Goal: Find specific page/section: Find specific page/section

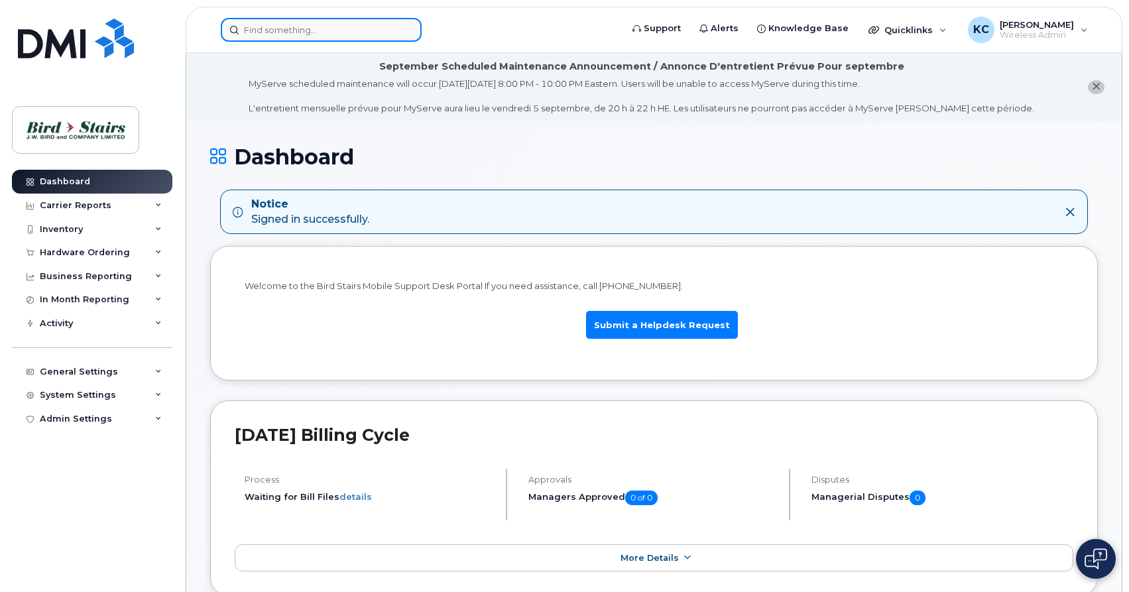
click at [275, 30] on input at bounding box center [321, 30] width 201 height 24
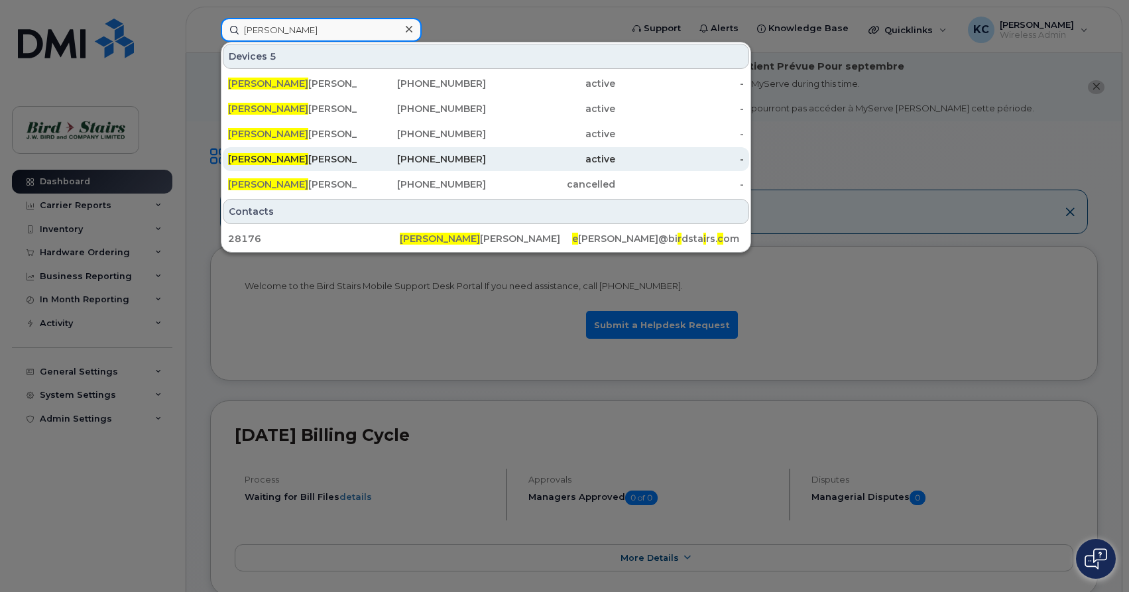
type input "eric"
click at [278, 158] on div "Eric Colpitts" at bounding box center [292, 158] width 129 height 13
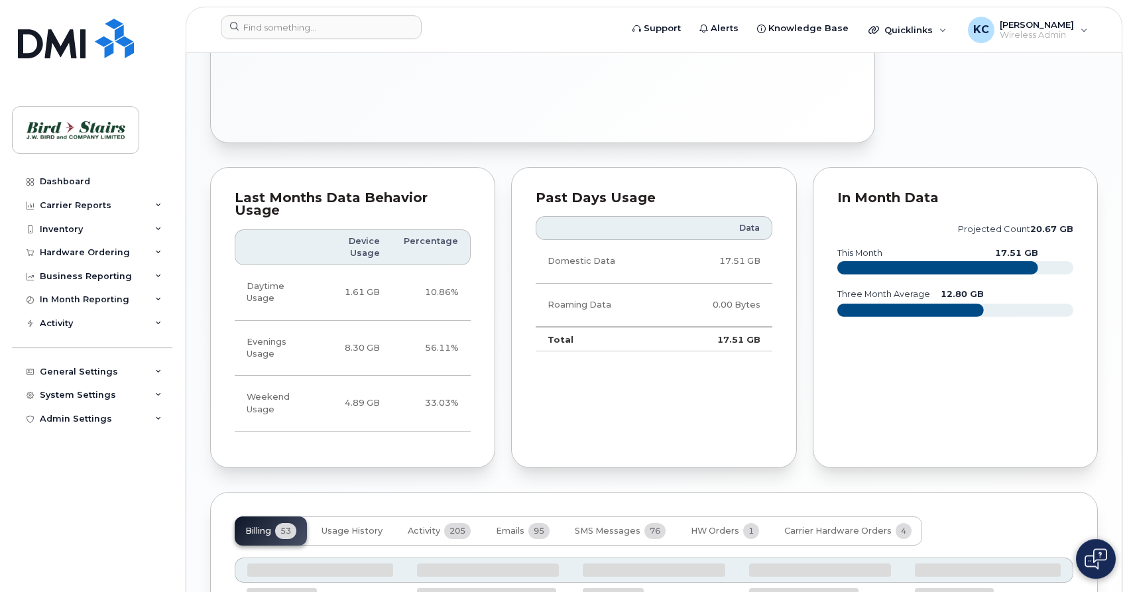
scroll to position [996, 0]
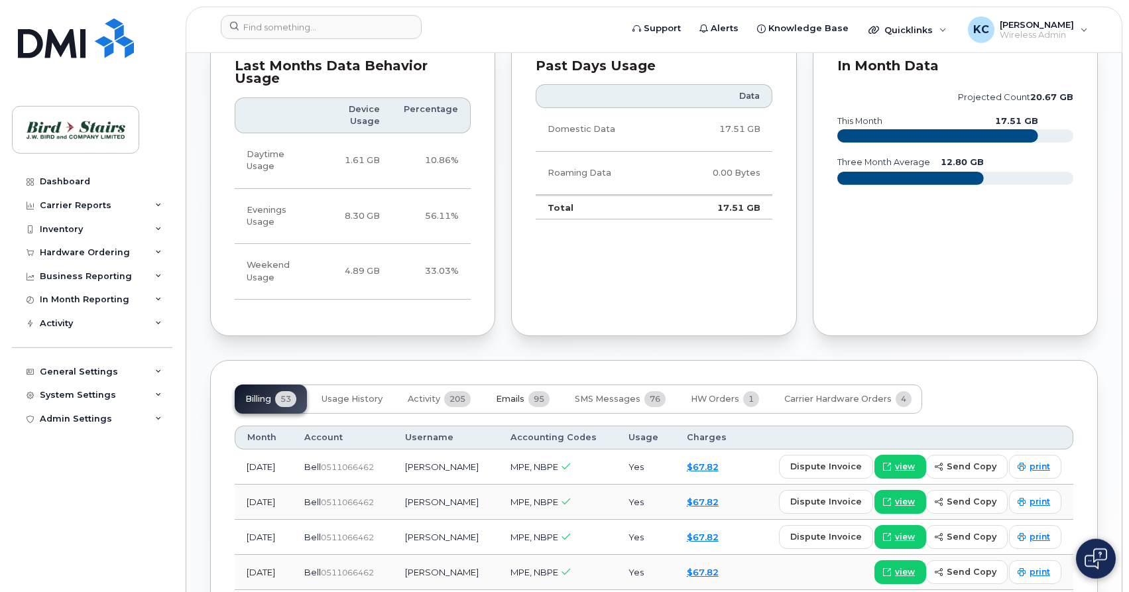
click at [520, 394] on span "Emails" at bounding box center [510, 399] width 29 height 11
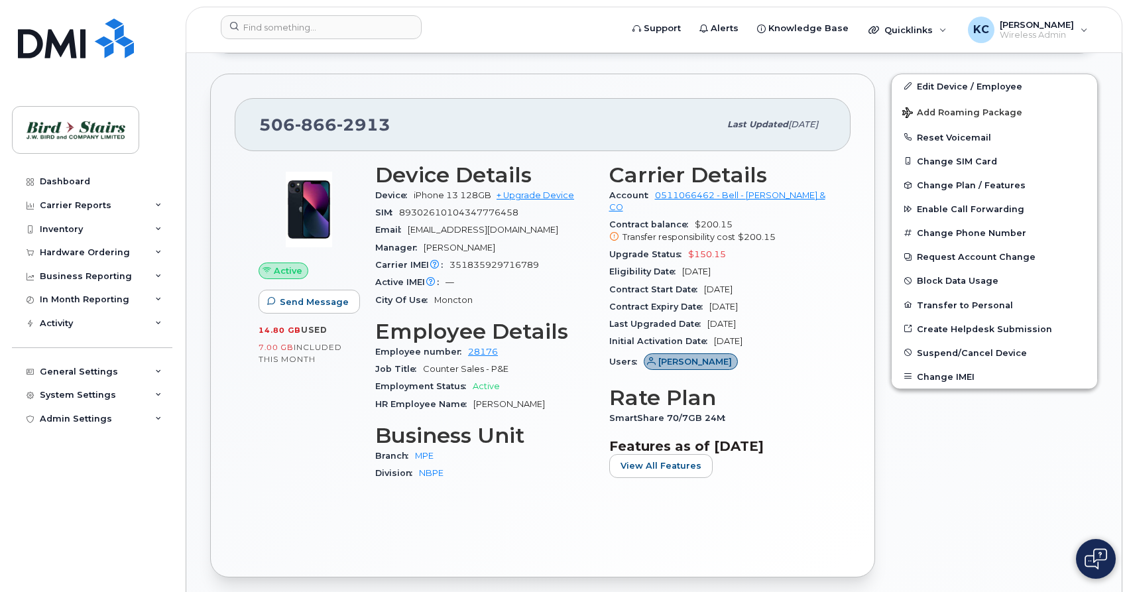
scroll to position [429, 0]
click at [53, 38] on img at bounding box center [76, 39] width 116 height 40
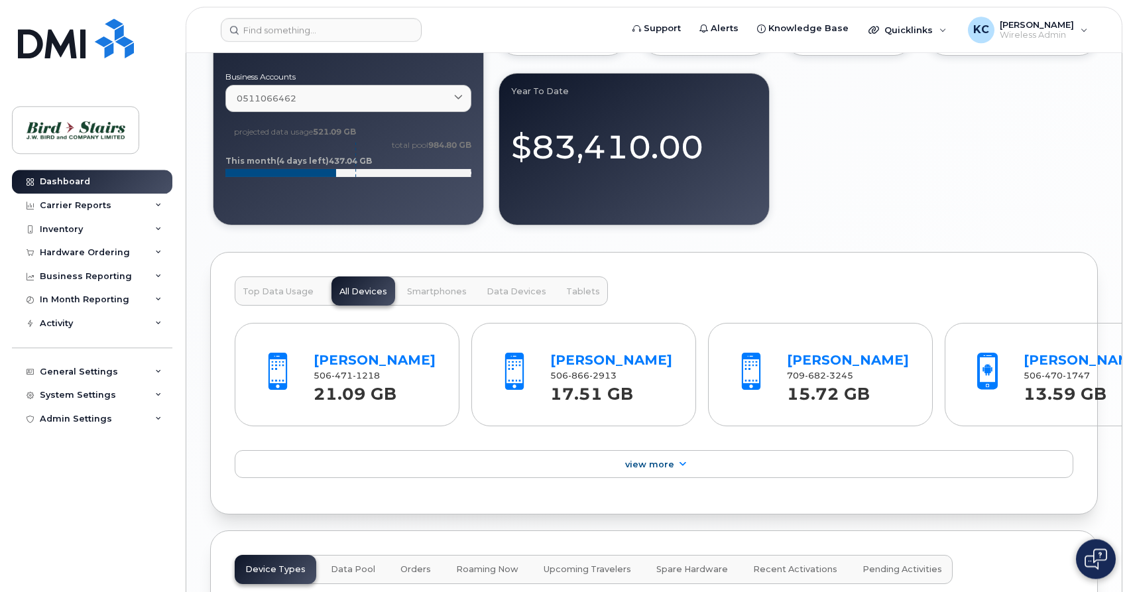
scroll to position [1330, 0]
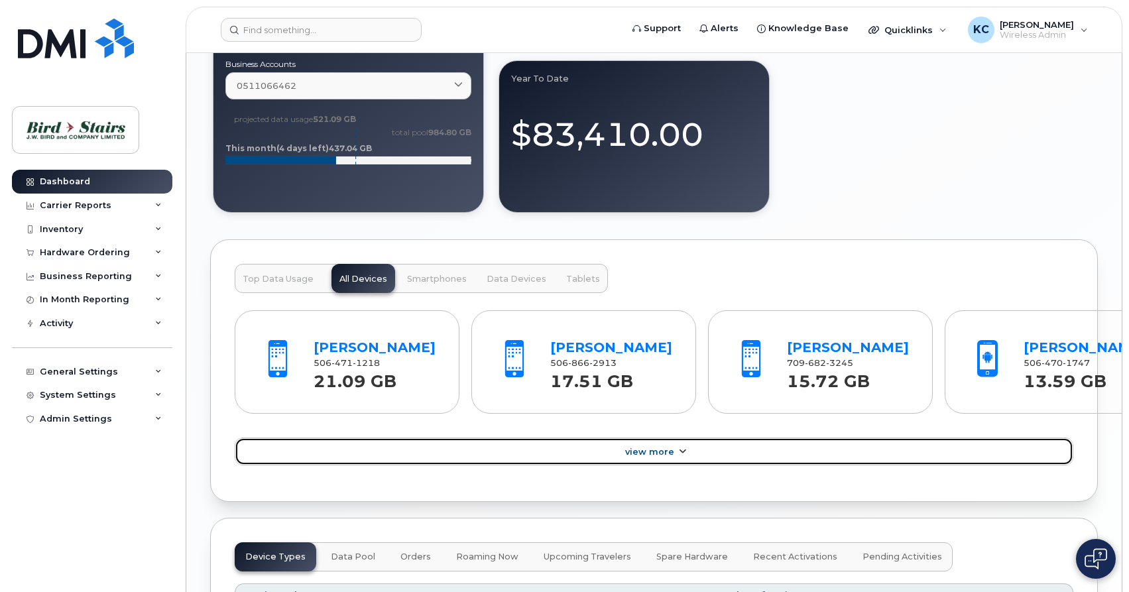
click at [648, 461] on link "View More" at bounding box center [654, 452] width 839 height 28
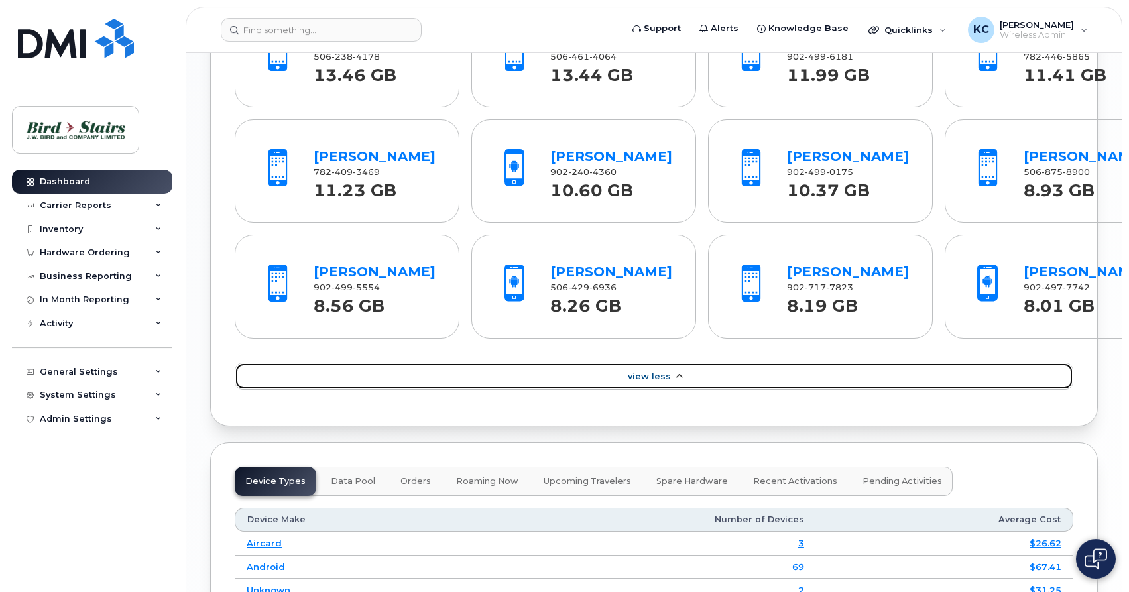
scroll to position [1755, 0]
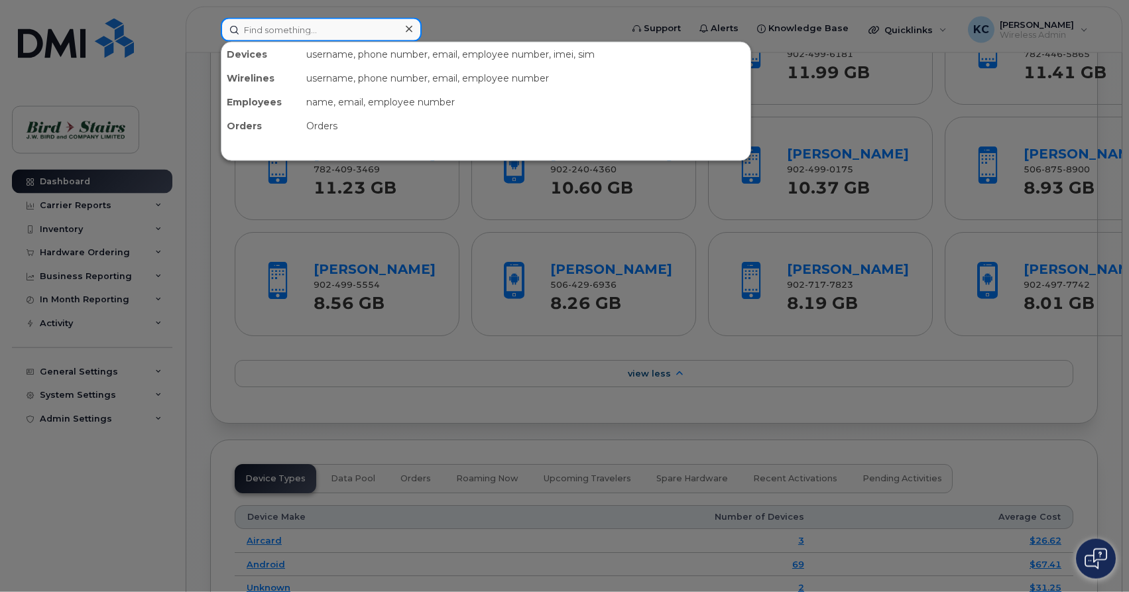
click at [255, 33] on input at bounding box center [321, 30] width 201 height 24
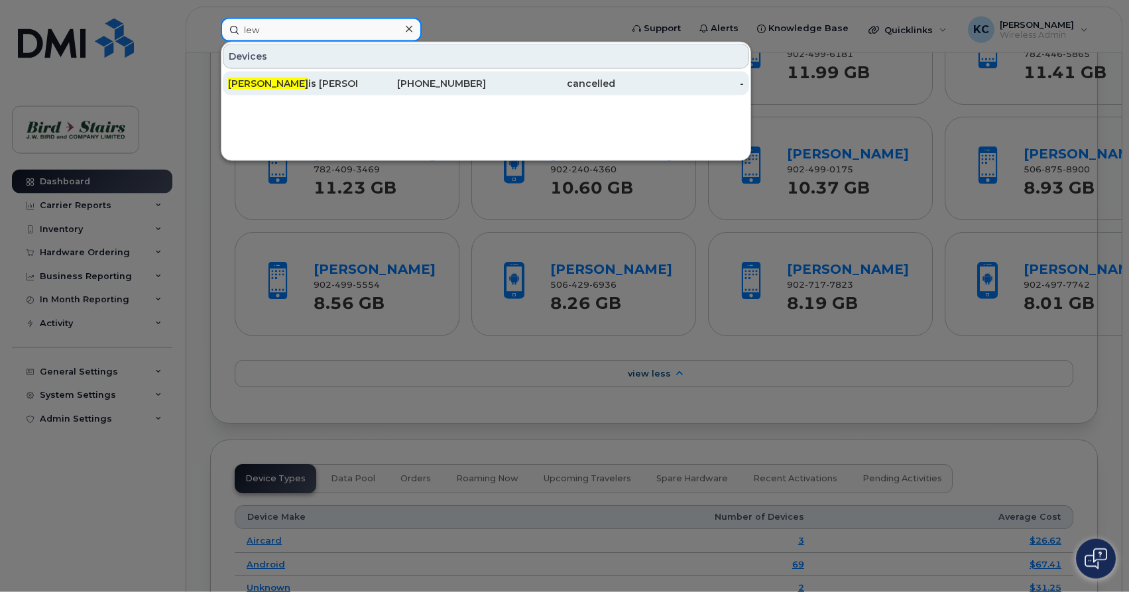
type input "lew"
click at [294, 81] on div "Lew is Somers Bird Stairs" at bounding box center [292, 83] width 129 height 13
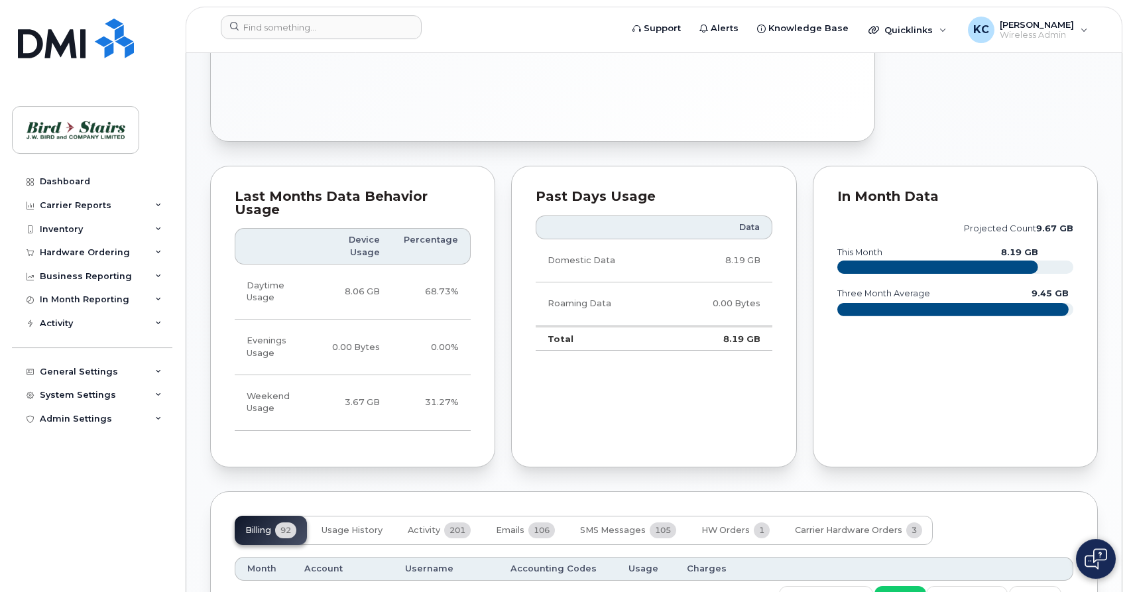
scroll to position [863, 0]
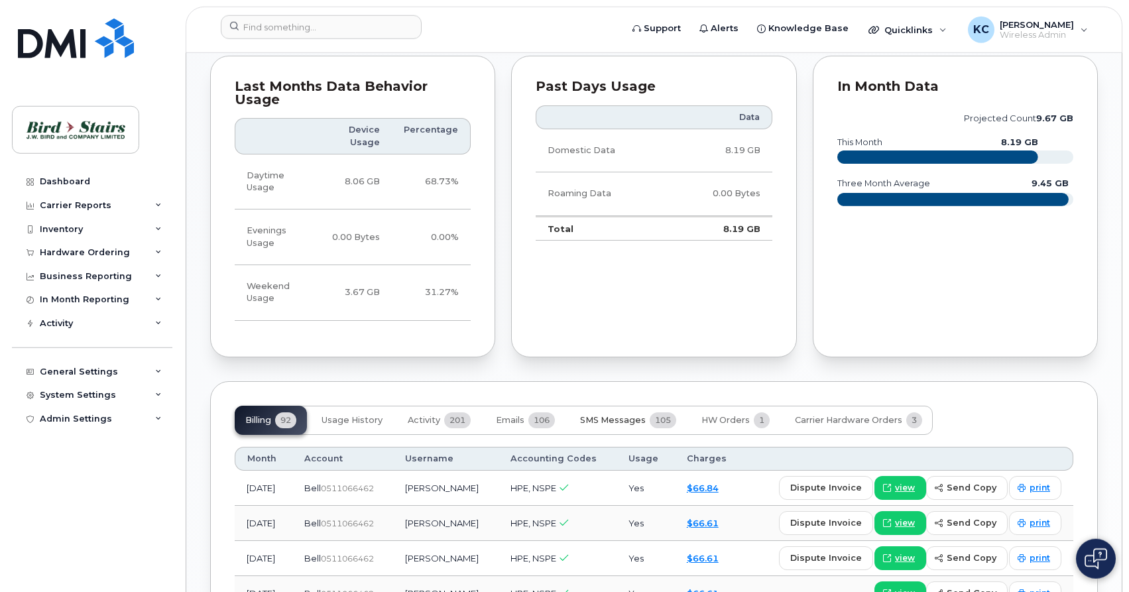
click at [620, 421] on button "SMS Messages 105" at bounding box center [627, 420] width 117 height 29
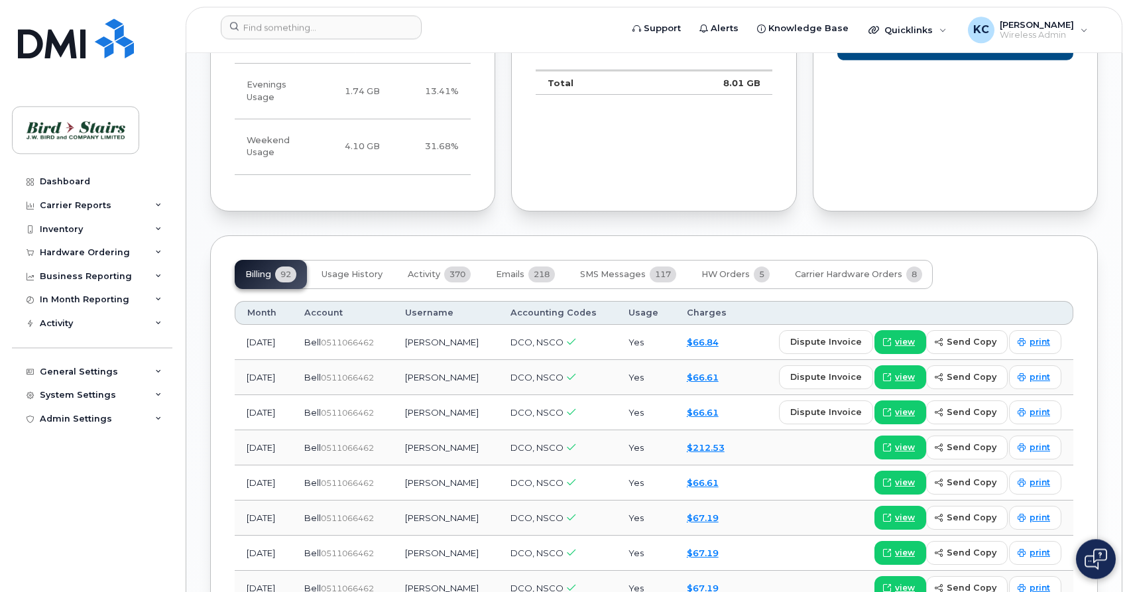
scroll to position [1067, 0]
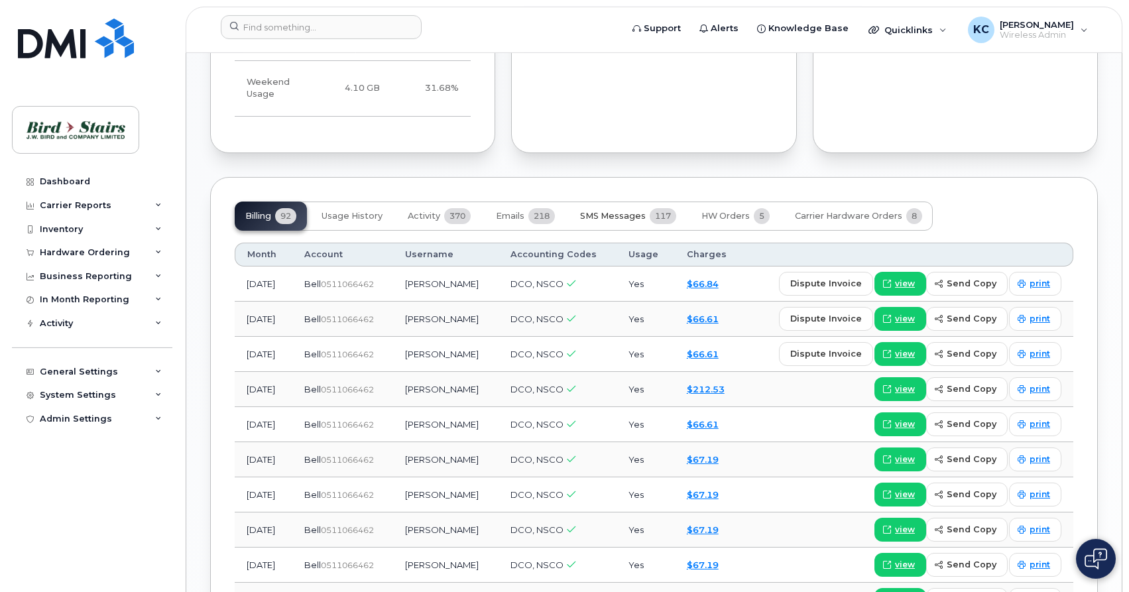
click at [626, 211] on span "SMS Messages" at bounding box center [613, 216] width 66 height 11
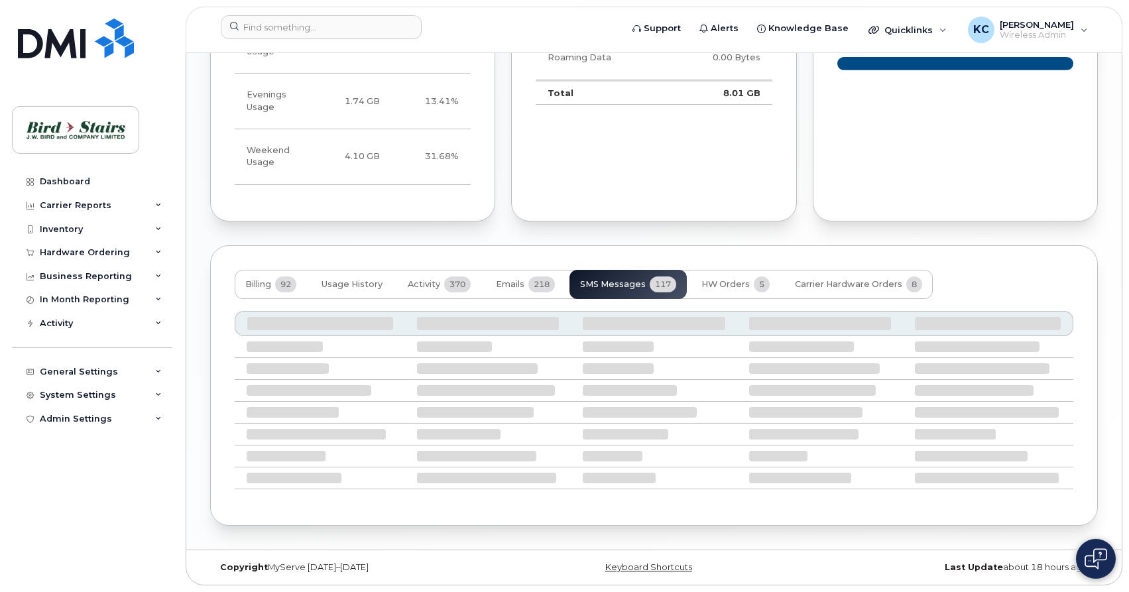
scroll to position [986, 0]
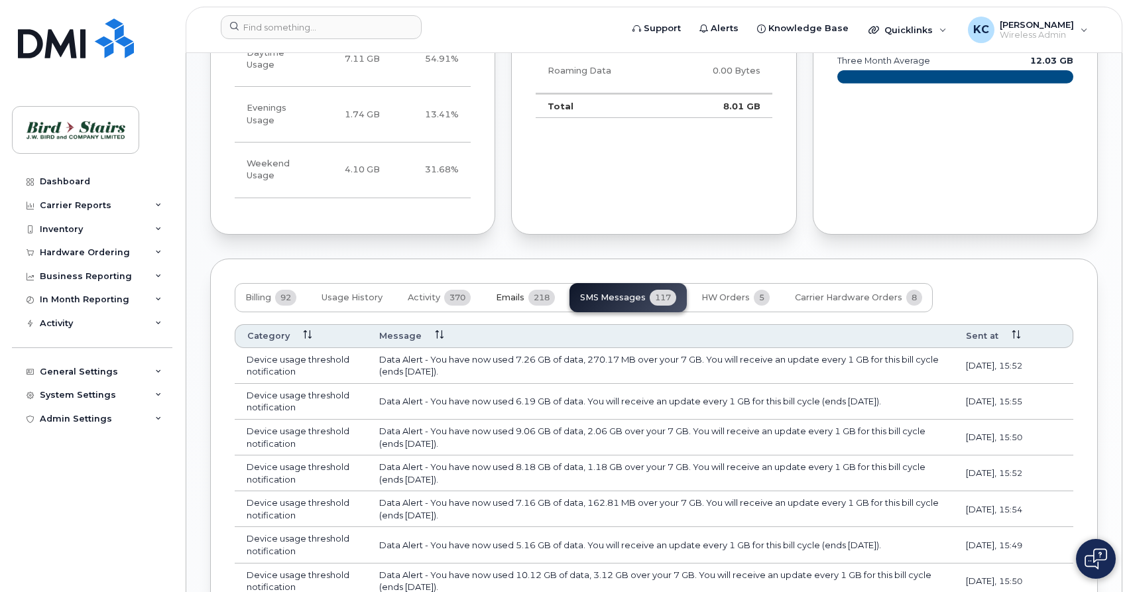
click at [510, 292] on span "Emails" at bounding box center [510, 297] width 29 height 11
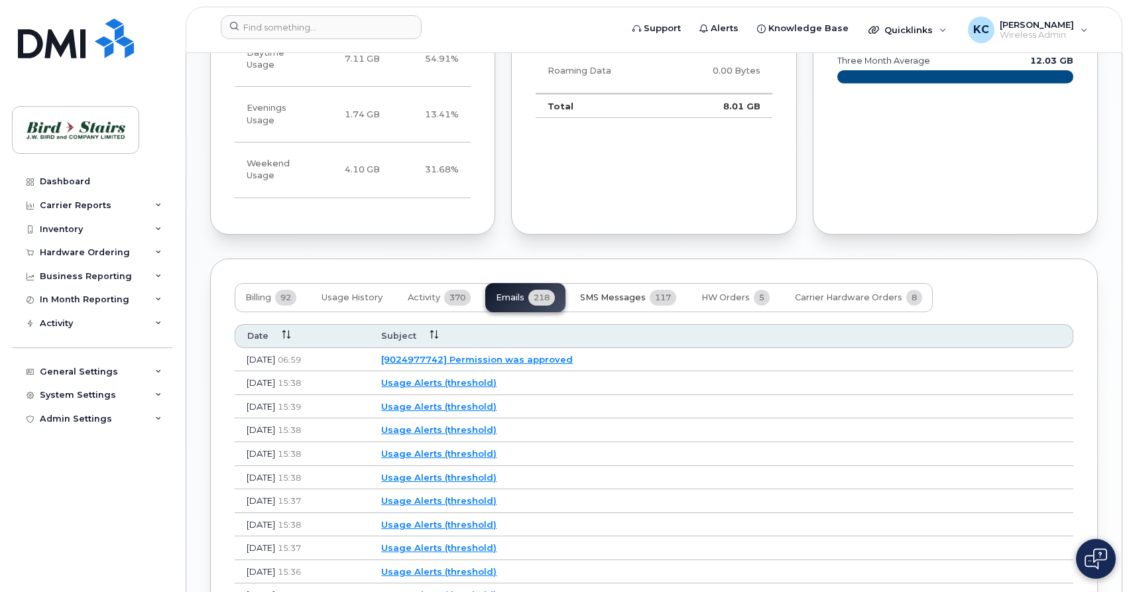
click at [611, 292] on span "SMS Messages" at bounding box center [613, 297] width 66 height 11
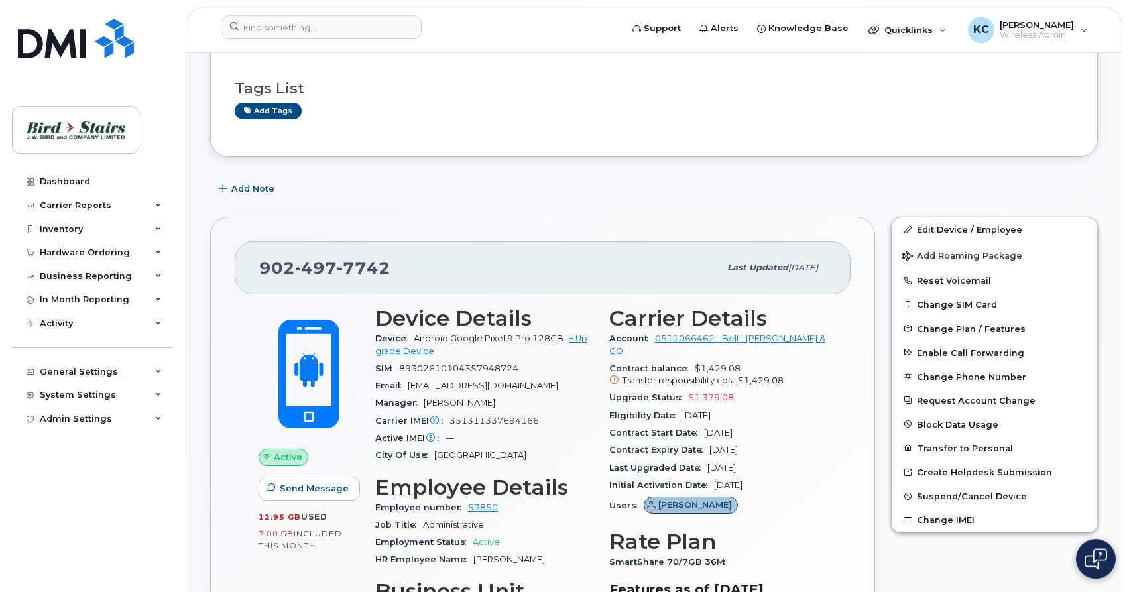
scroll to position [0, 0]
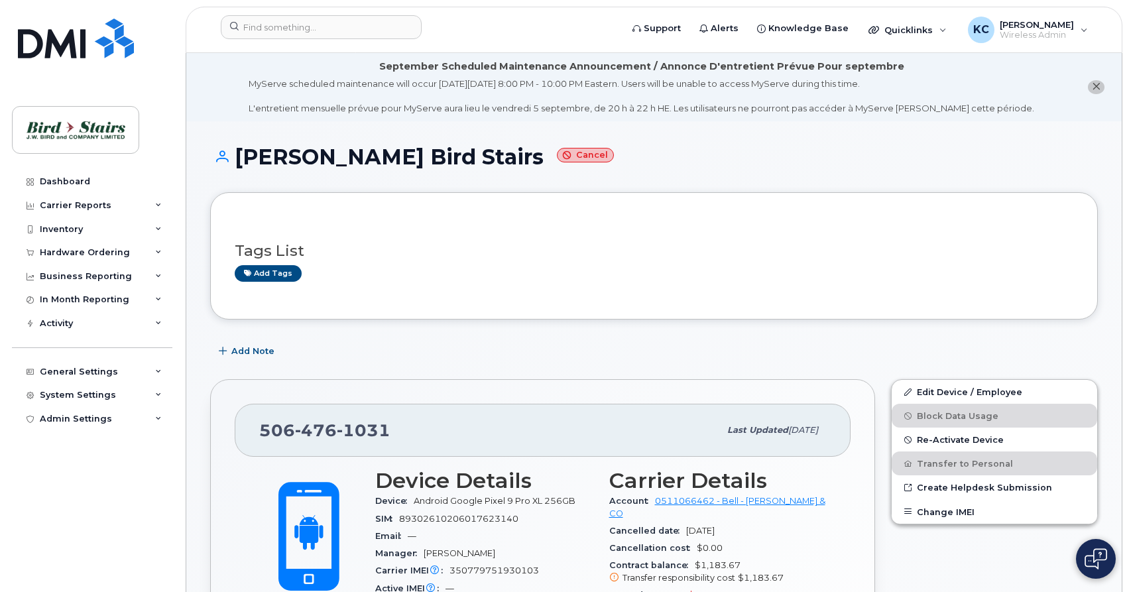
click at [1095, 88] on icon "close notification" at bounding box center [1096, 86] width 9 height 9
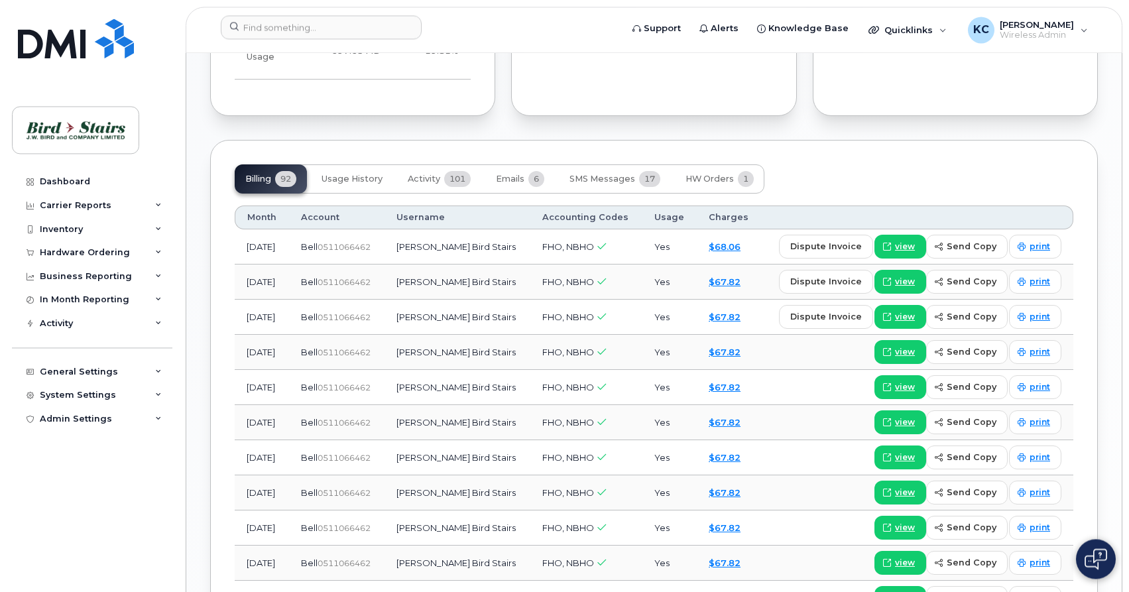
scroll to position [1030, 0]
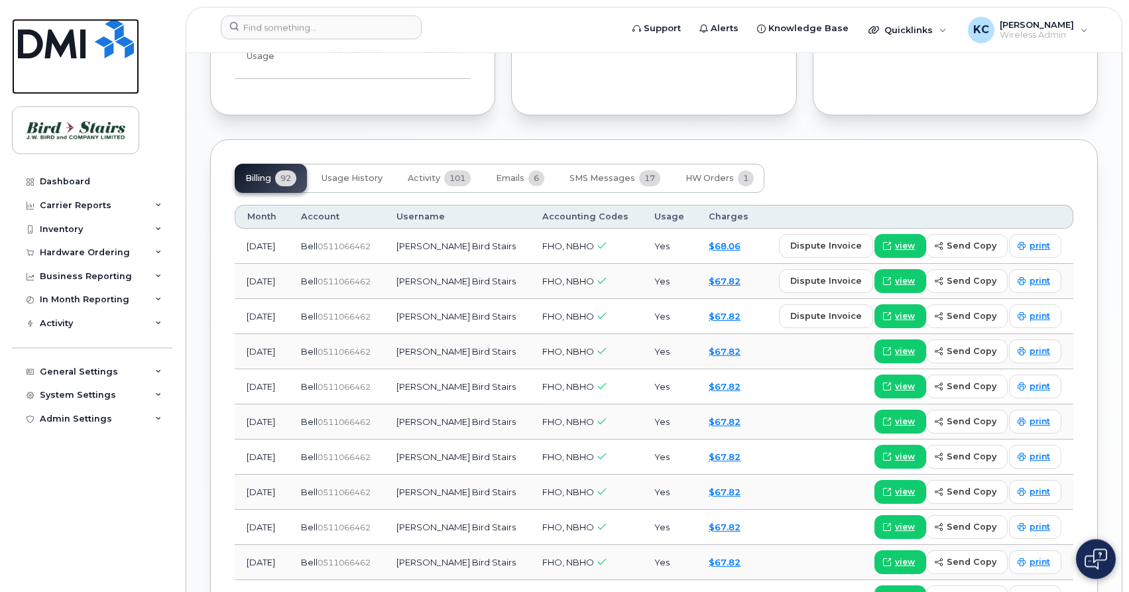
click at [86, 48] on img at bounding box center [76, 39] width 116 height 40
